Goal: Task Accomplishment & Management: Manage account settings

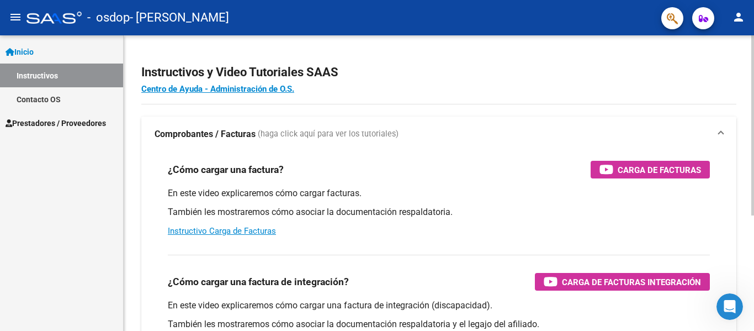
click at [610, 137] on mat-panel-title "Comprobantes / Facturas (haga click aquí para ver los tutoriales)" at bounding box center [432, 134] width 555 height 12
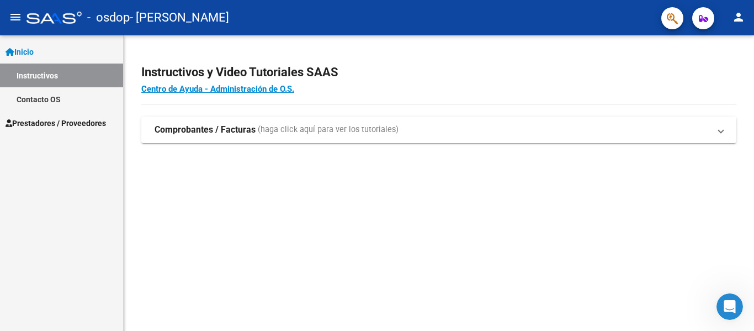
click at [602, 134] on mat-panel-title "Comprobantes / Facturas (haga click aquí para ver los tutoriales)" at bounding box center [432, 130] width 555 height 12
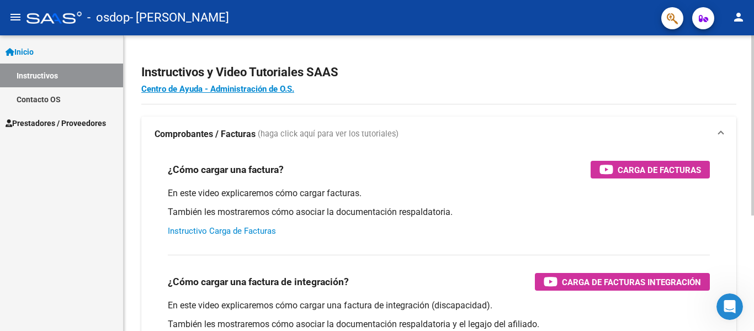
click at [253, 232] on link "Instructivo Carga de Facturas" at bounding box center [222, 231] width 108 height 10
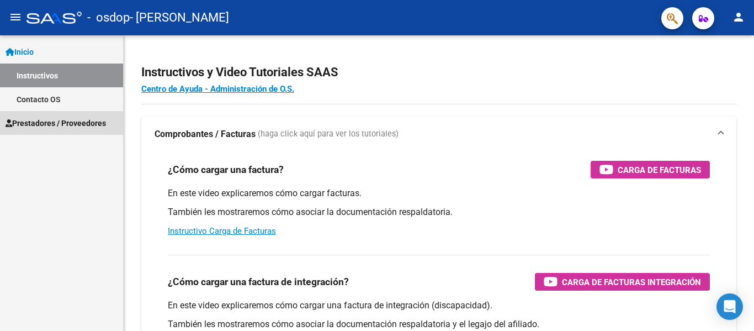
click at [75, 123] on span "Prestadores / Proveedores" at bounding box center [56, 123] width 100 height 12
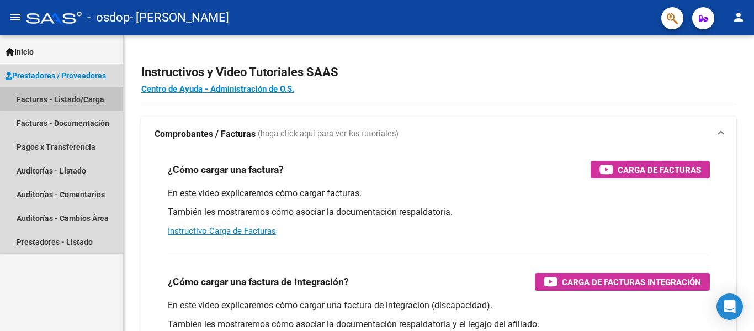
click at [67, 98] on link "Facturas - Listado/Carga" at bounding box center [61, 99] width 123 height 24
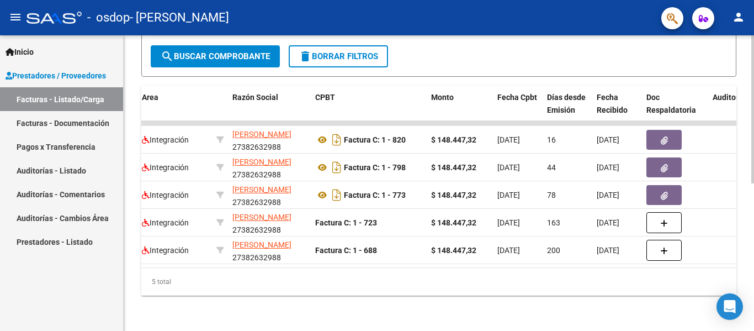
scroll to position [0, 214]
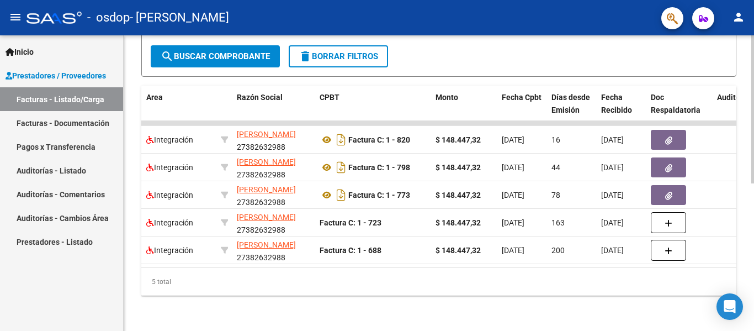
click at [288, 273] on div "5 total" at bounding box center [438, 282] width 595 height 28
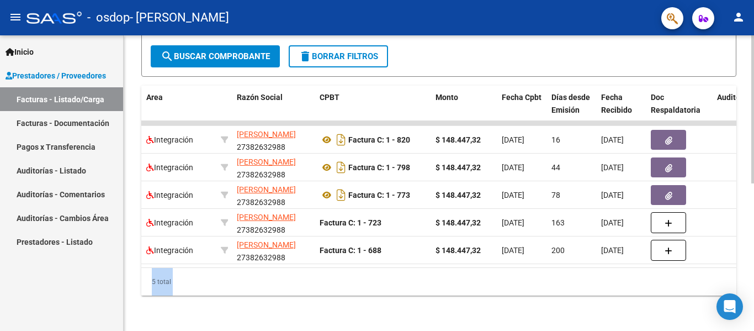
drag, startPoint x: 288, startPoint y: 273, endPoint x: 321, endPoint y: 265, distance: 34.0
click at [321, 265] on div "ID CAE Facturado x Orden De Area Razón Social CPBT Monto Fecha Cpbt Días desde …" at bounding box center [438, 191] width 595 height 210
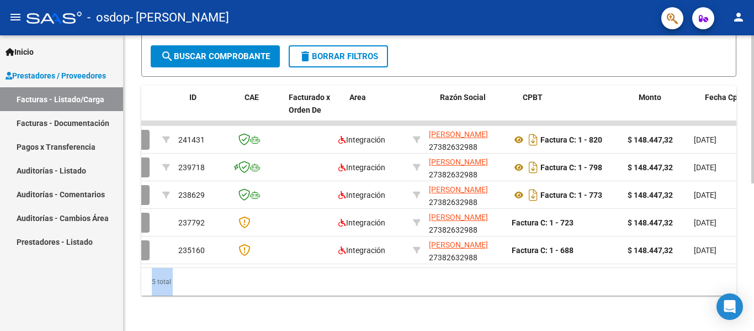
scroll to position [0, 0]
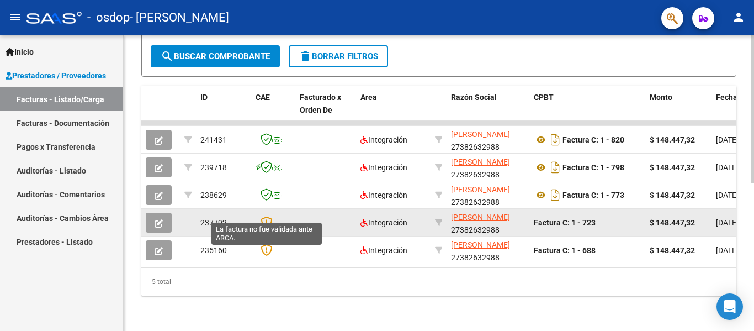
click at [267, 216] on icon at bounding box center [267, 222] width 12 height 12
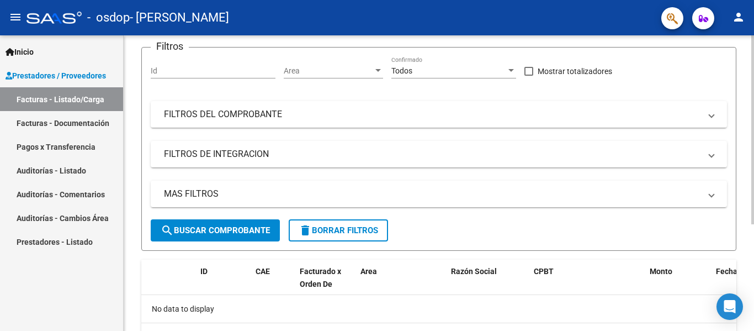
scroll to position [167, 0]
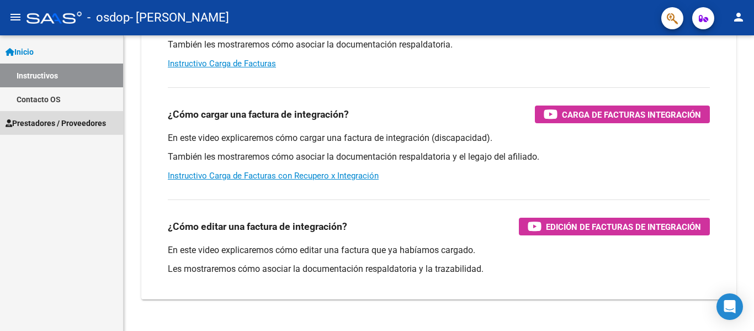
click at [52, 117] on span "Prestadores / Proveedores" at bounding box center [56, 123] width 100 height 12
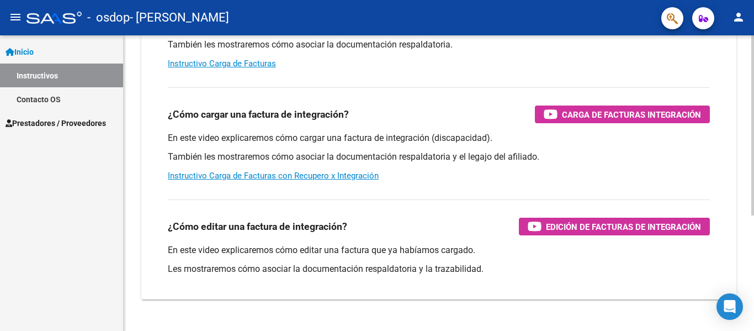
scroll to position [189, 0]
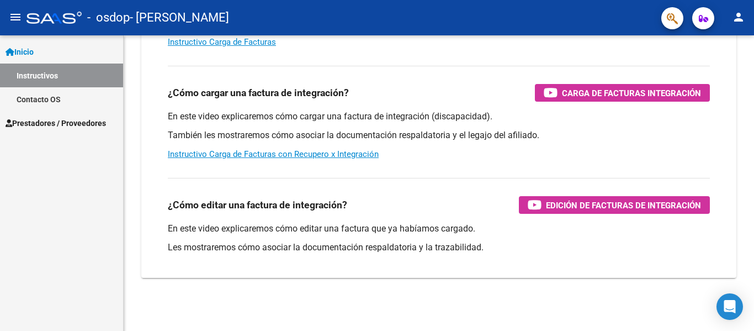
click at [63, 126] on span "Prestadores / Proveedores" at bounding box center [56, 123] width 100 height 12
click at [54, 121] on span "Prestadores / Proveedores" at bounding box center [56, 123] width 100 height 12
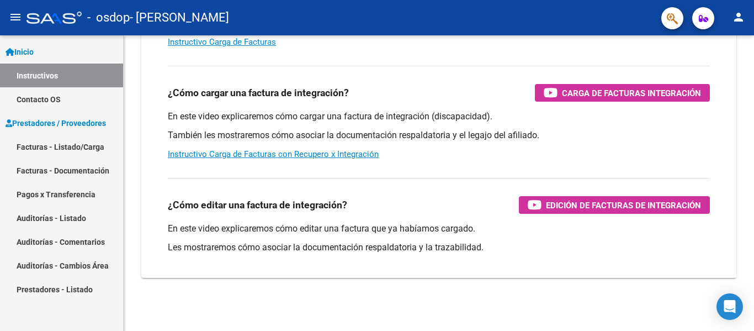
click at [63, 147] on link "Facturas - Listado/Carga" at bounding box center [61, 147] width 123 height 24
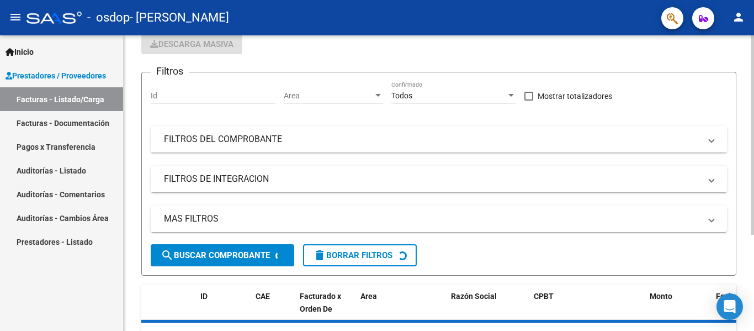
scroll to position [142, 0]
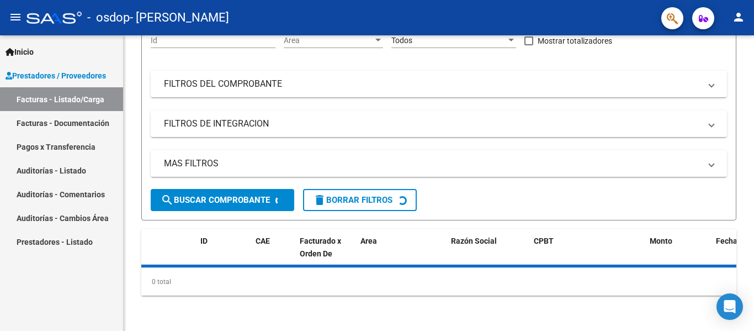
click at [42, 146] on link "Pagos x Transferencia" at bounding box center [61, 147] width 123 height 24
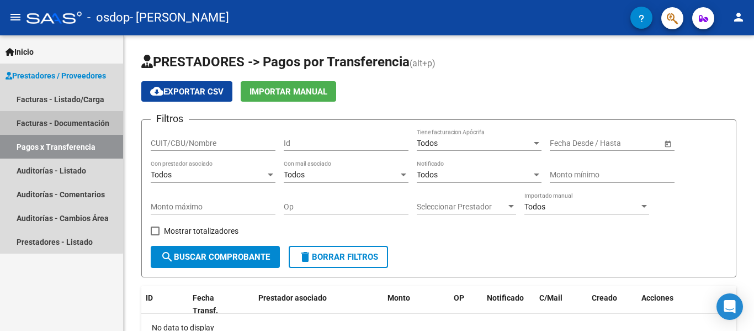
click at [57, 124] on link "Facturas - Documentación" at bounding box center [61, 123] width 123 height 24
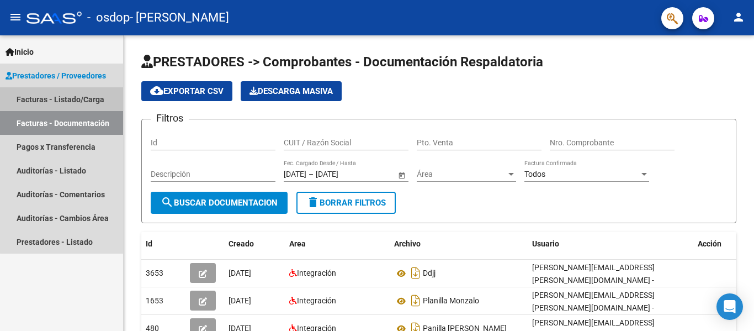
click at [62, 102] on link "Facturas - Listado/Carga" at bounding box center [61, 99] width 123 height 24
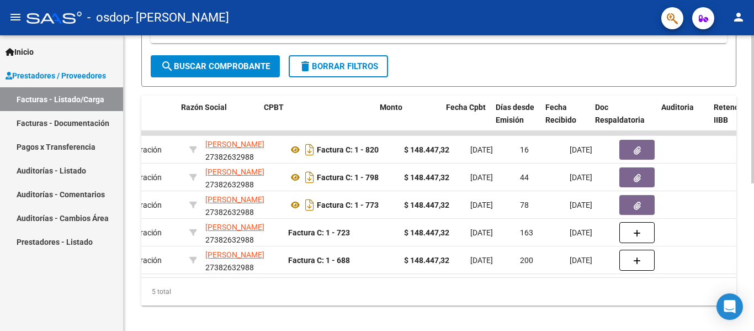
scroll to position [0, 270]
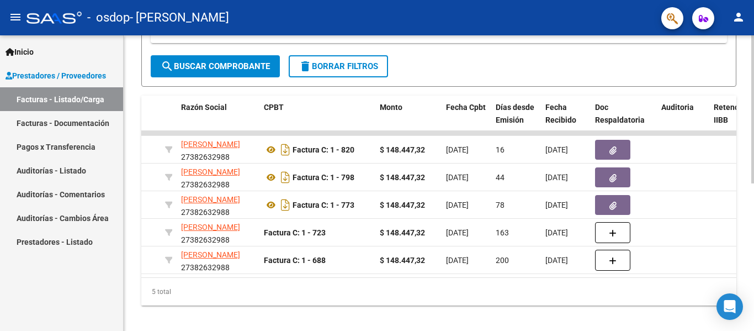
click at [356, 274] on datatable-selection "241431 Integración MONZALVO VALERIA 27382632988 Factura C: 1 - 820 $ 148.447,32…" at bounding box center [168, 271] width 595 height 9
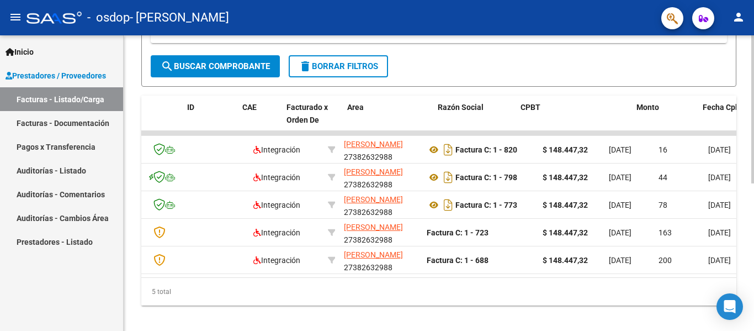
scroll to position [0, 0]
